Goal: Find specific page/section: Find specific page/section

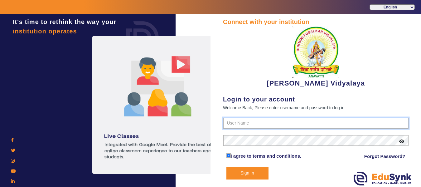
type input "1236547891"
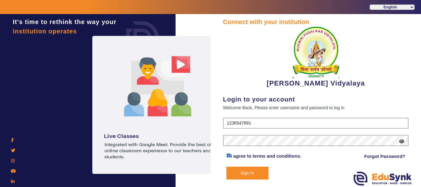
click at [254, 171] on button "Sign In" at bounding box center [248, 173] width 42 height 13
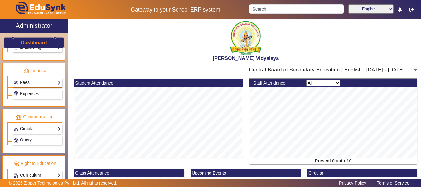
scroll to position [315, 0]
click at [18, 83] on link "Fees" at bounding box center [36, 82] width 47 height 7
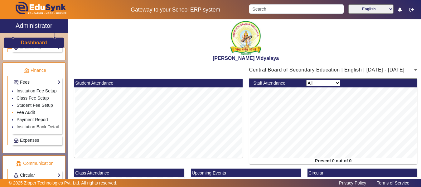
click at [26, 113] on link "Fee Audit" at bounding box center [26, 112] width 18 height 5
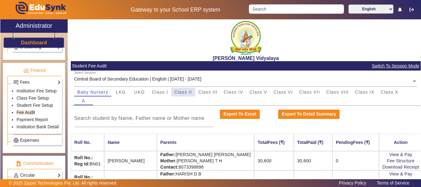
click at [182, 94] on span "Class II" at bounding box center [183, 92] width 18 height 4
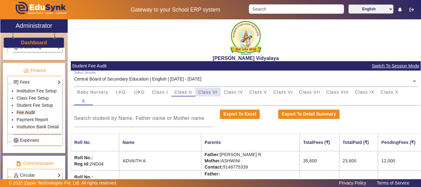
click at [203, 93] on span "Class III" at bounding box center [208, 92] width 19 height 4
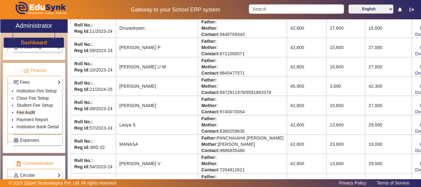
scroll to position [308, 0]
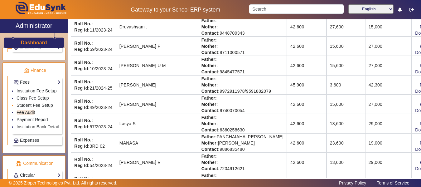
click at [40, 107] on link "Student Fee Setup" at bounding box center [35, 105] width 37 height 5
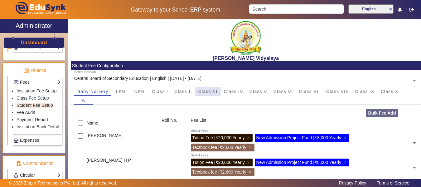
click at [205, 90] on span "Class III" at bounding box center [208, 91] width 19 height 4
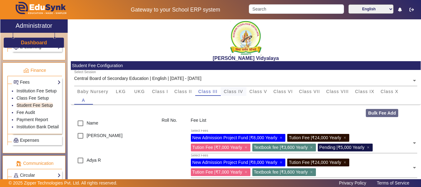
click at [237, 95] on span "Class IV" at bounding box center [233, 91] width 19 height 9
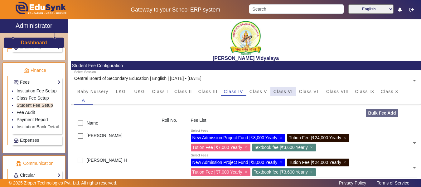
click at [286, 94] on span "Class VI" at bounding box center [283, 91] width 19 height 9
click at [308, 90] on span "Class VII" at bounding box center [309, 91] width 21 height 4
click at [263, 94] on span "Class V" at bounding box center [259, 91] width 18 height 4
click at [238, 92] on span "Class IV" at bounding box center [233, 91] width 19 height 4
click at [203, 92] on span "Class III" at bounding box center [208, 91] width 19 height 4
